Goal: Task Accomplishment & Management: Use online tool/utility

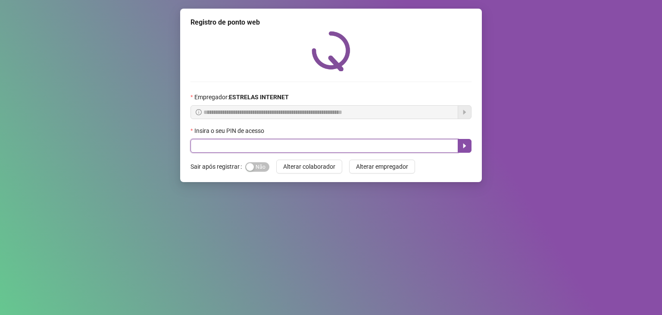
click at [283, 144] on input "text" at bounding box center [324, 146] width 268 height 14
type input "*****"
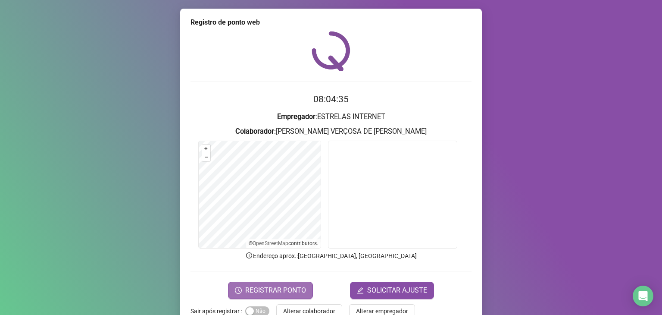
click at [245, 285] on span "REGISTRAR PONTO" at bounding box center [275, 290] width 61 height 10
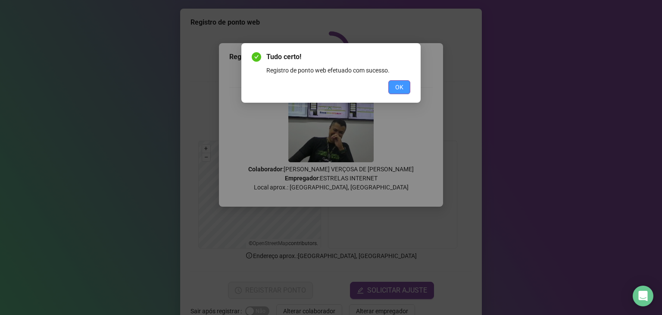
click at [401, 90] on span "OK" at bounding box center [399, 86] width 8 height 9
